Goal: Book appointment/travel/reservation

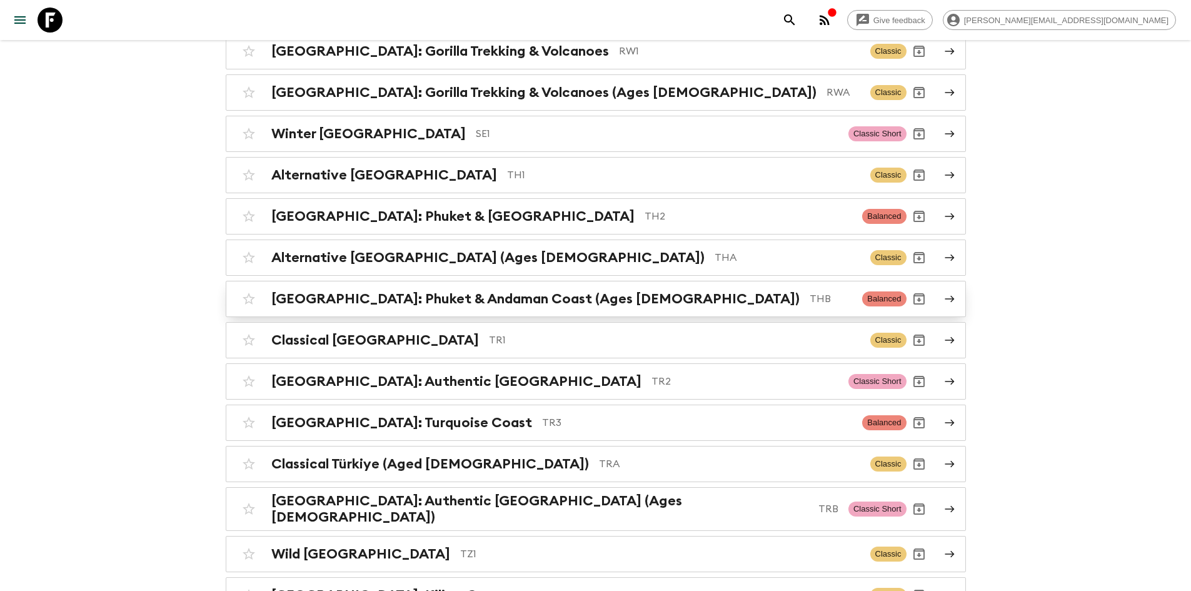
scroll to position [4814, 0]
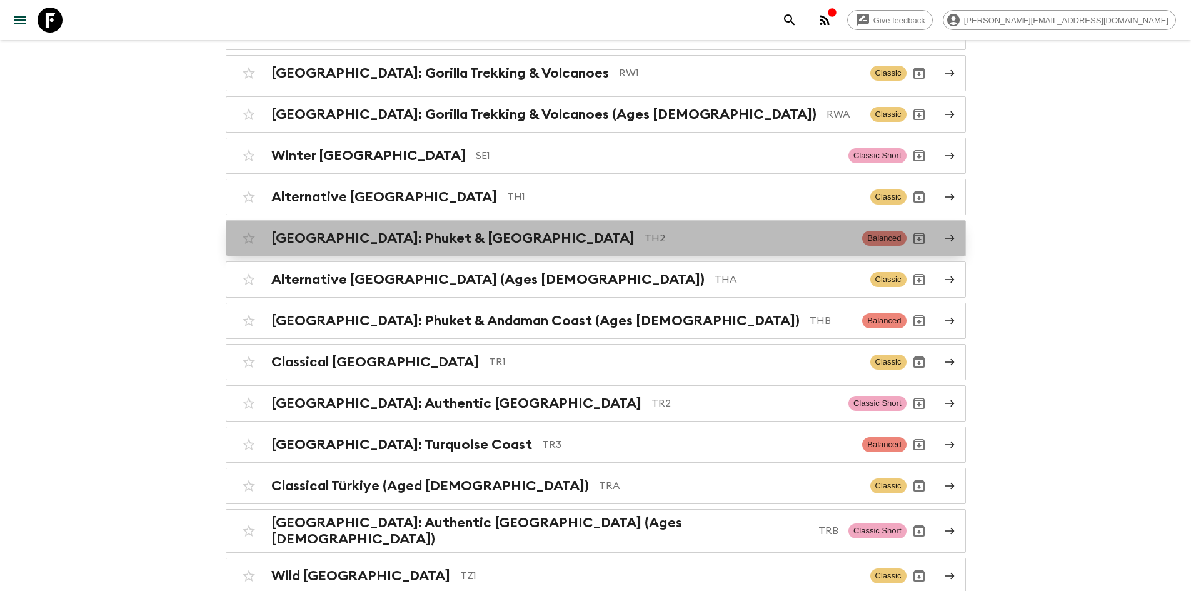
click at [410, 230] on h2 "[GEOGRAPHIC_DATA]: Phuket & [GEOGRAPHIC_DATA]" at bounding box center [452, 238] width 363 height 16
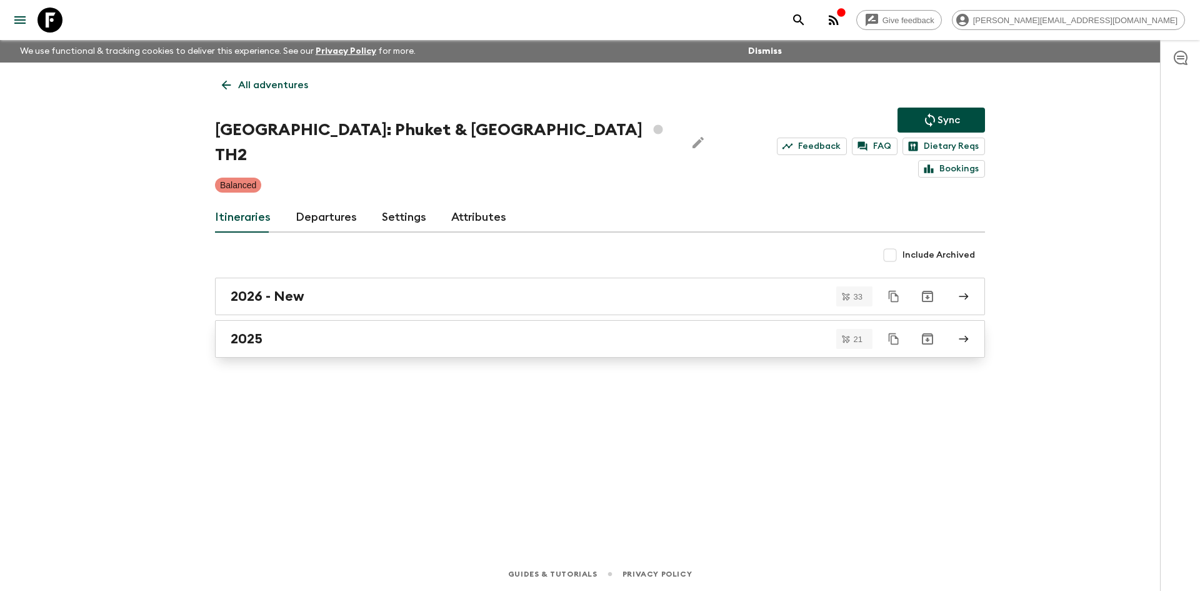
click at [284, 326] on link "2025" at bounding box center [600, 339] width 770 height 38
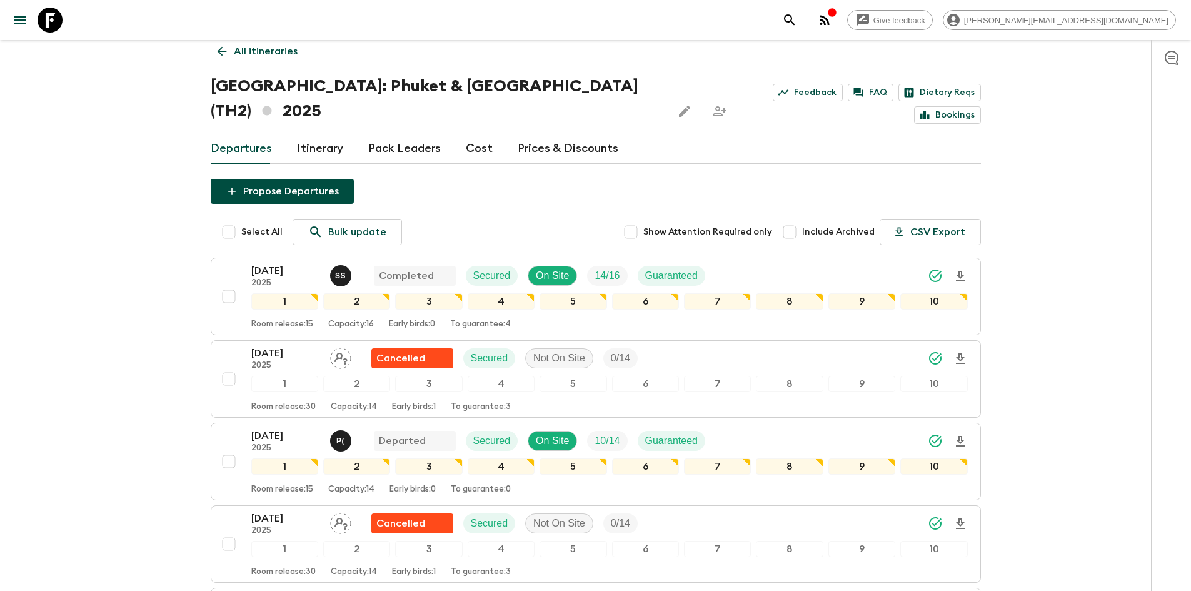
scroll to position [63, 0]
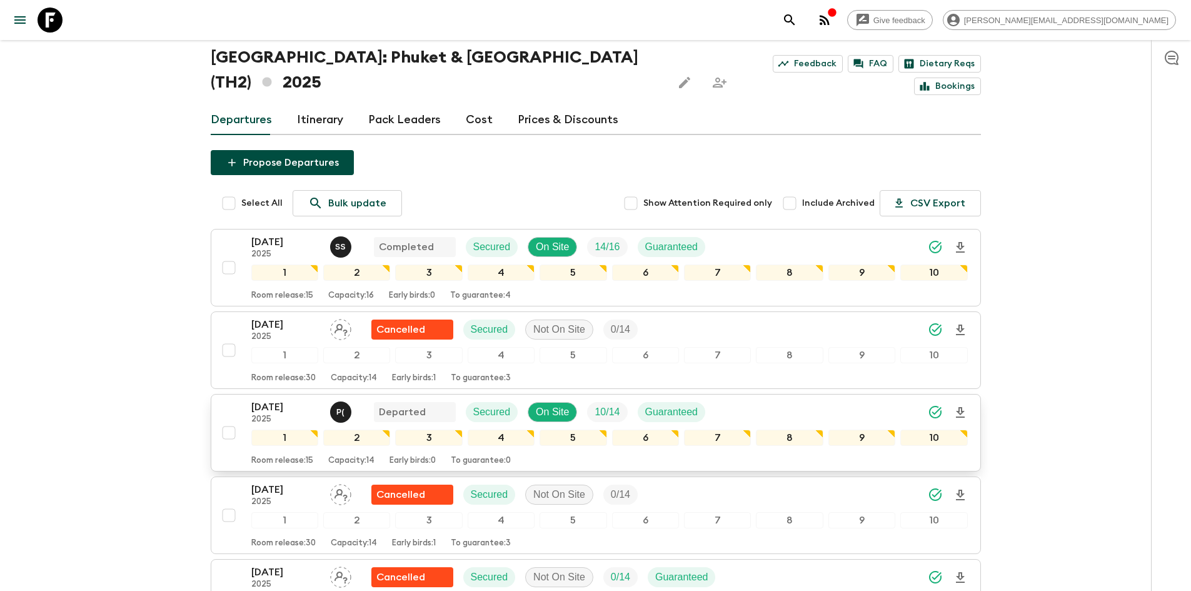
click at [296, 400] on p "[DATE]" at bounding box center [285, 407] width 69 height 15
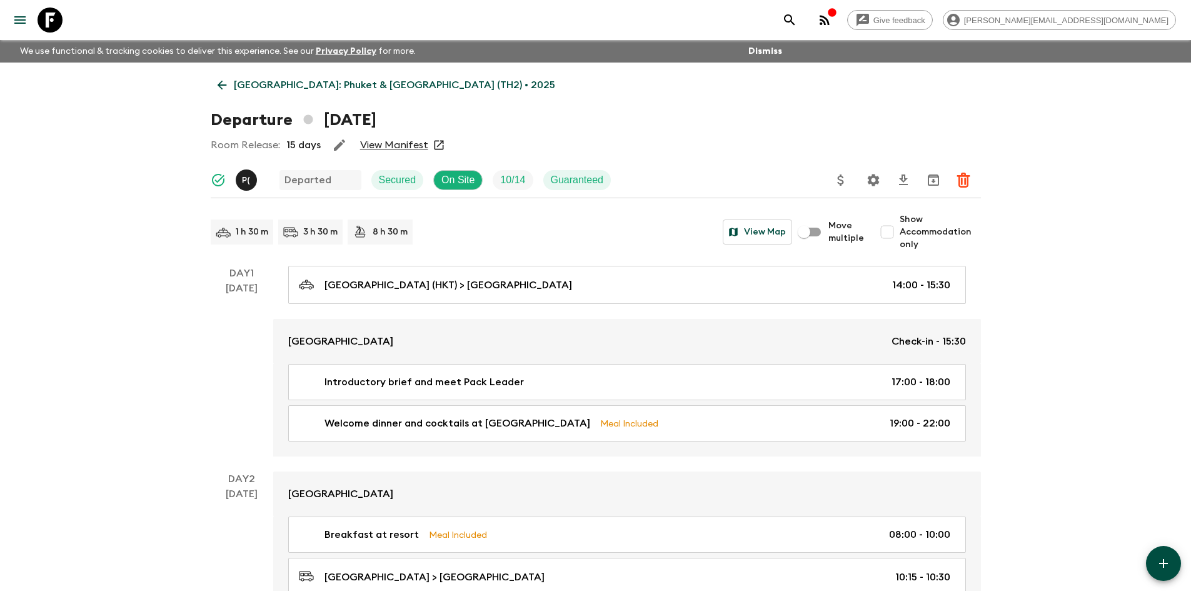
click at [905, 238] on span "Show Accommodation only" at bounding box center [940, 232] width 81 height 38
click at [900, 238] on input "Show Accommodation only" at bounding box center [887, 231] width 25 height 25
checkbox input "true"
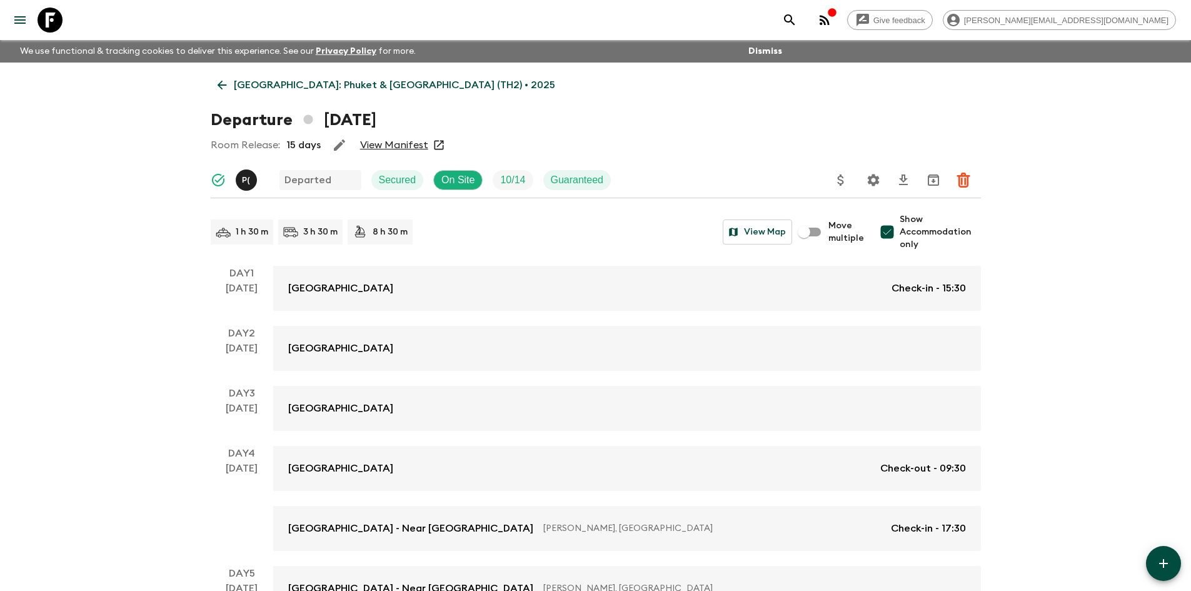
click at [223, 84] on icon at bounding box center [222, 85] width 14 height 14
